Goal: Transaction & Acquisition: Purchase product/service

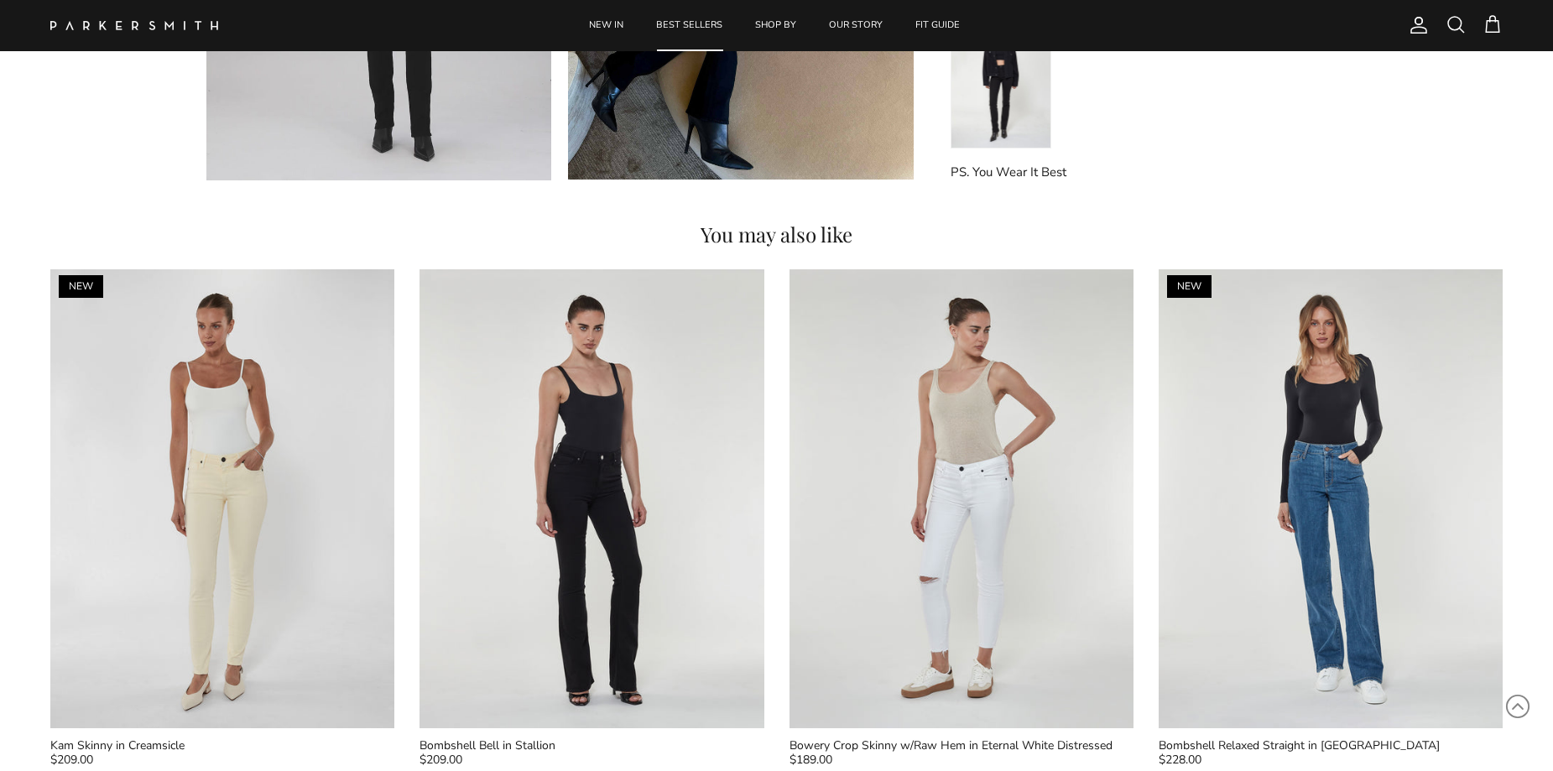
scroll to position [1900, 0]
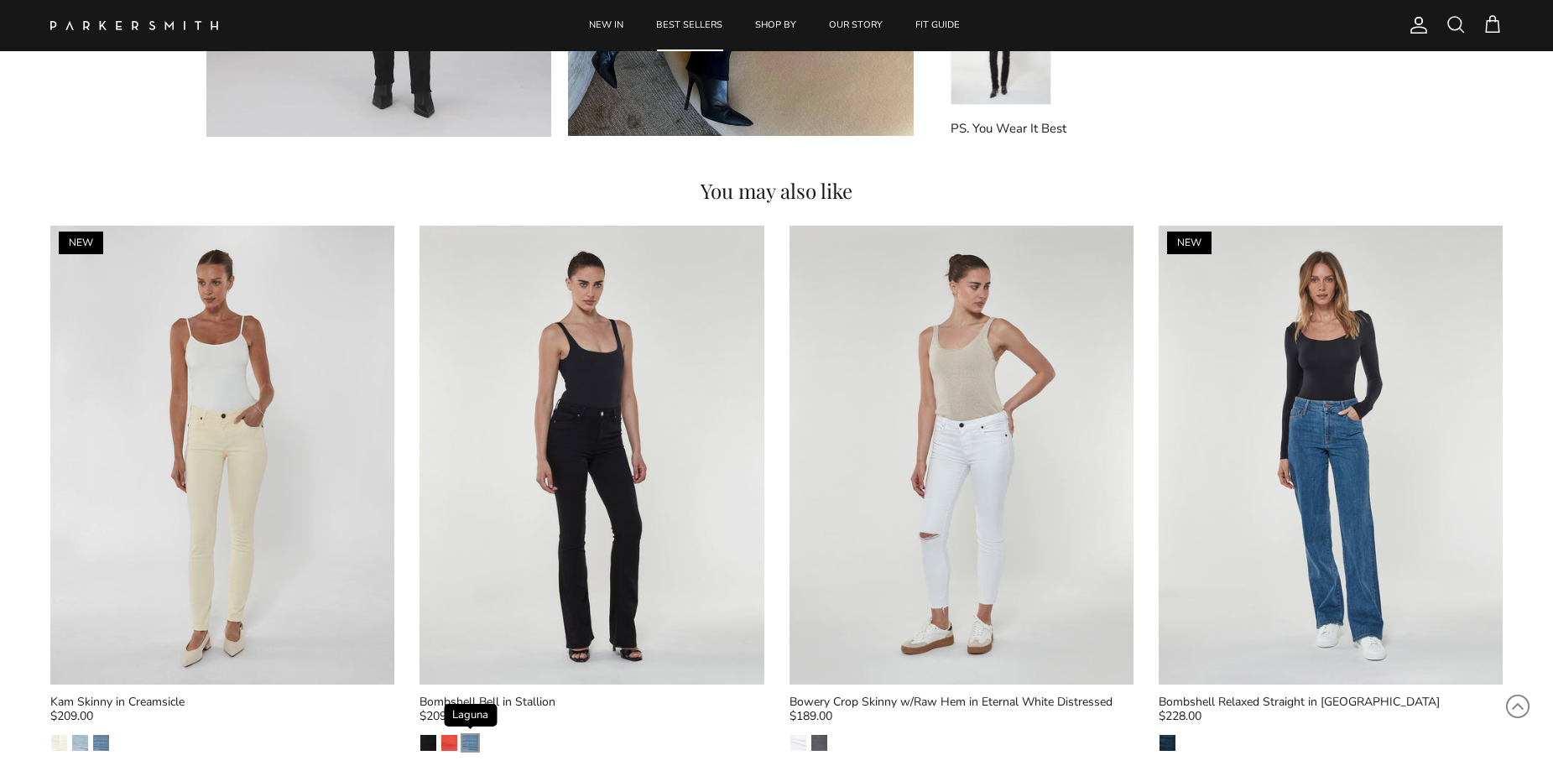
click at [466, 744] on img "Laguna" at bounding box center [470, 743] width 16 height 16
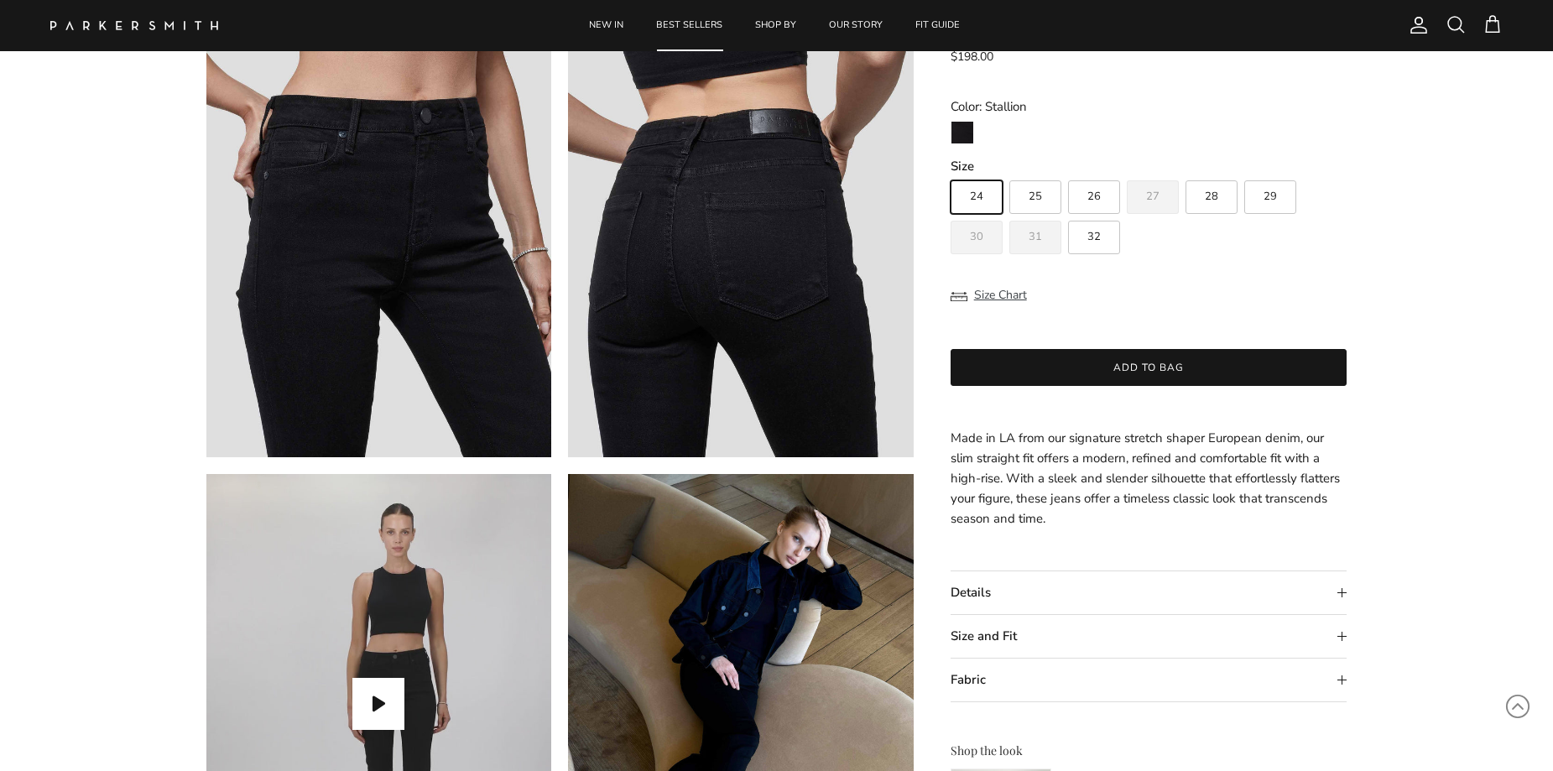
scroll to position [1050, 0]
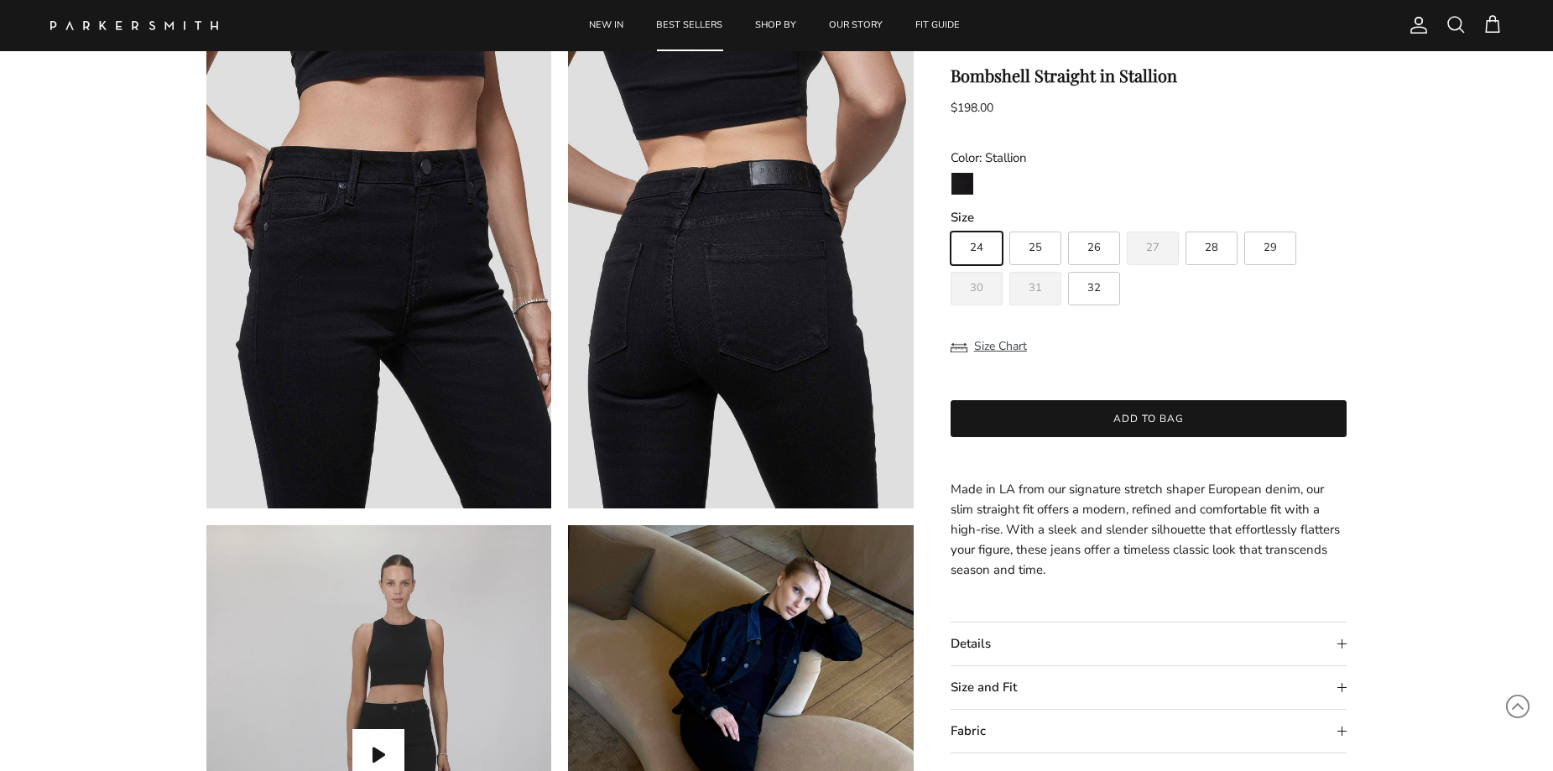
click at [1496, 272] on div "Home CORE Bombshell Straight in Stallion Previous Next Previous Next" at bounding box center [776, 16] width 1553 height 1942
click at [1211, 255] on label "28" at bounding box center [1212, 249] width 52 height 34
click at [951, 225] on input "28" at bounding box center [950, 224] width 1 height 1
radio input "true"
click at [1105, 420] on button "Add to bag" at bounding box center [1149, 418] width 397 height 37
